Goal: Check status: Check status

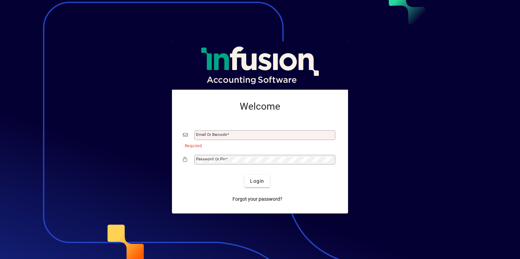
type input "**********"
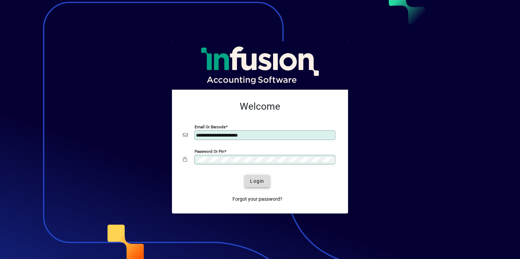
click at [249, 183] on span "submit" at bounding box center [257, 180] width 25 height 17
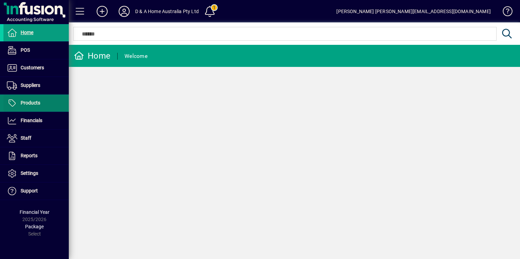
click at [36, 106] on span "Products" at bounding box center [21, 103] width 37 height 8
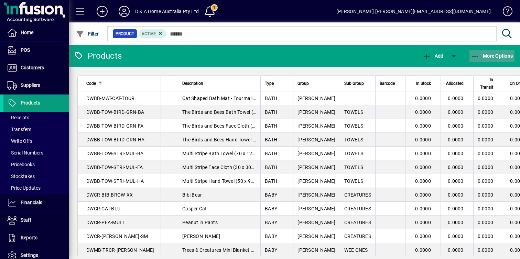
click at [485, 62] on span "button" at bounding box center [492, 56] width 45 height 17
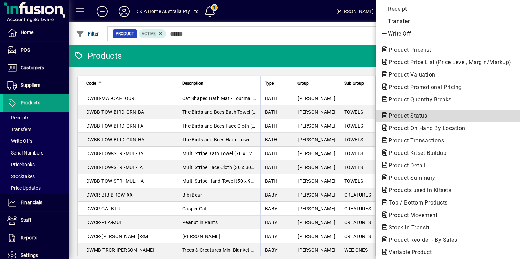
click at [450, 112] on span "Product Status" at bounding box center [448, 116] width 134 height 8
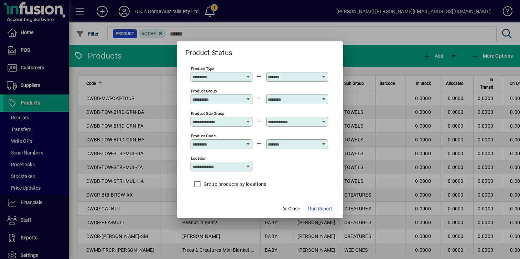
click at [326, 206] on span "Run Report" at bounding box center [320, 208] width 24 height 7
